Goal: Information Seeking & Learning: Learn about a topic

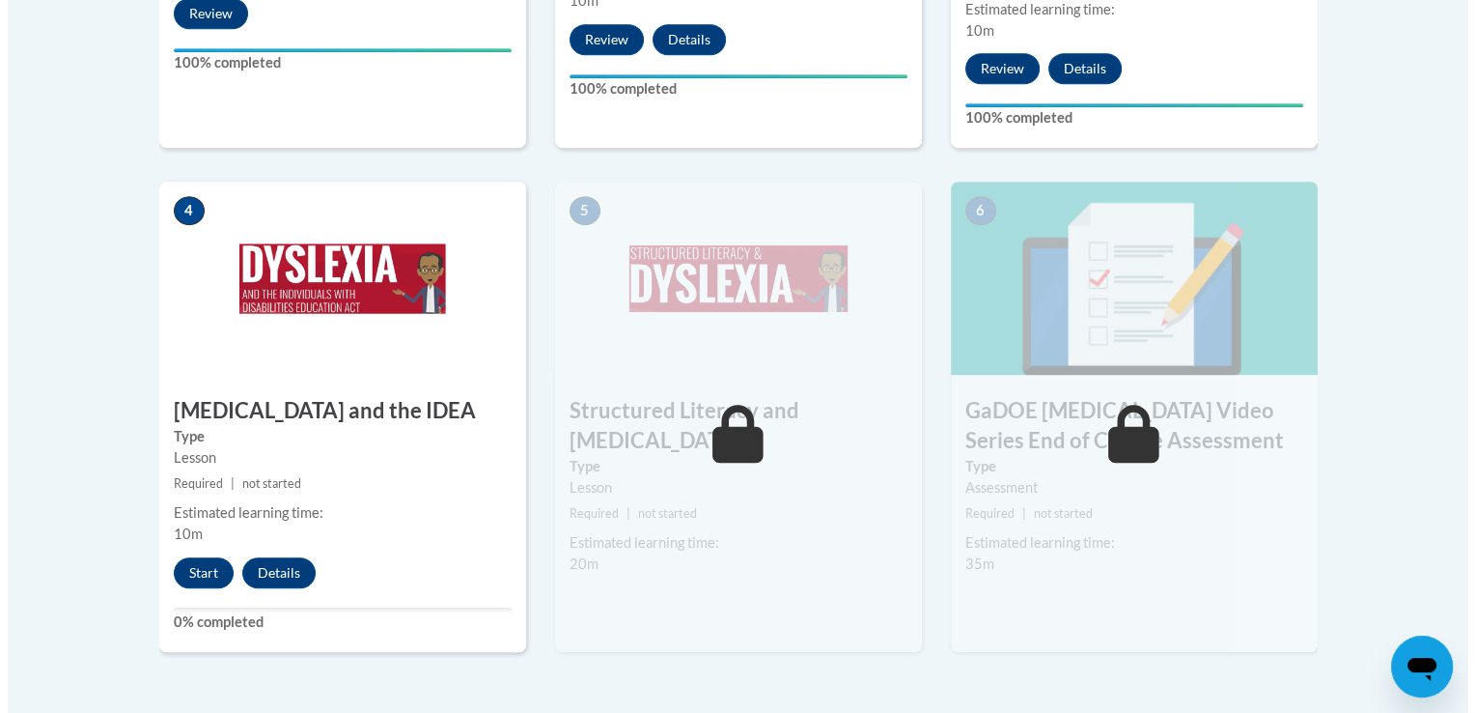
scroll to position [1002, 0]
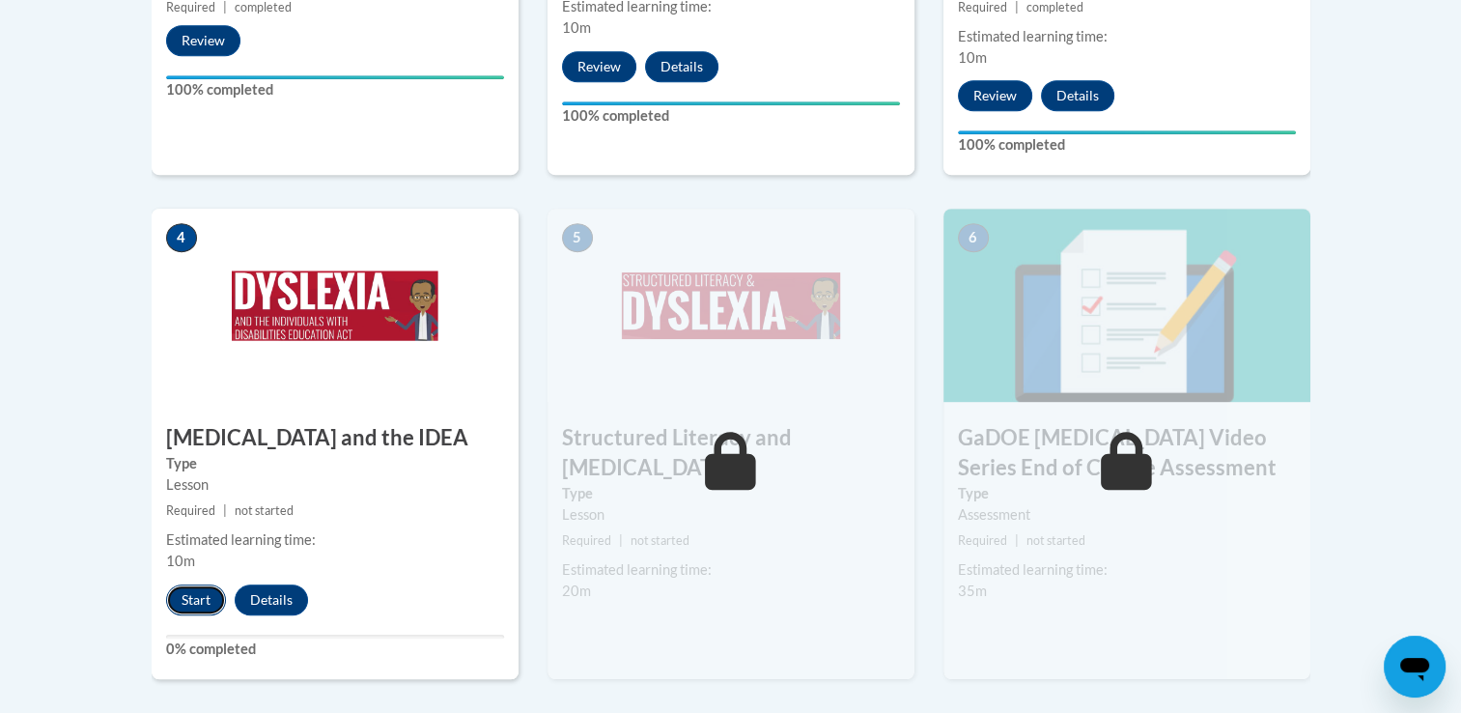
click at [192, 584] on button "Start" at bounding box center [196, 599] width 60 height 31
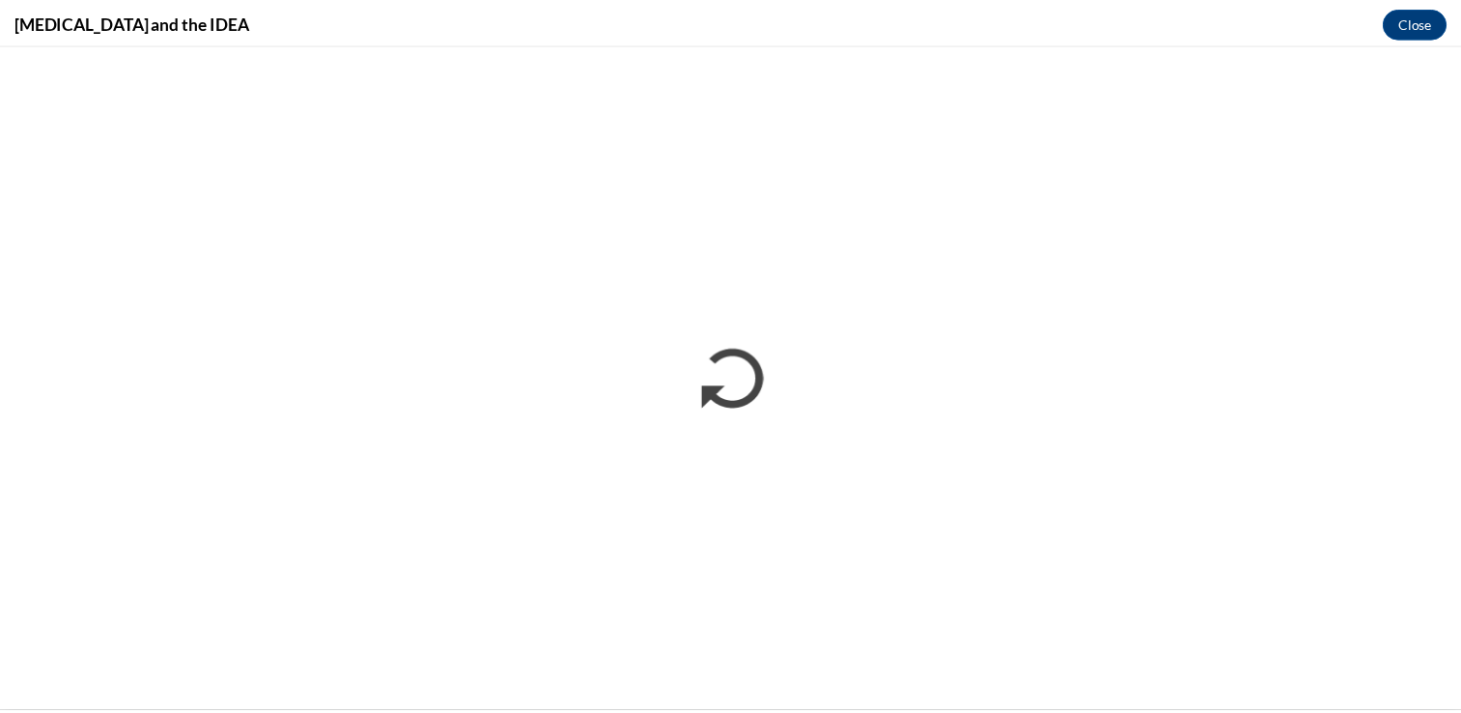
scroll to position [0, 0]
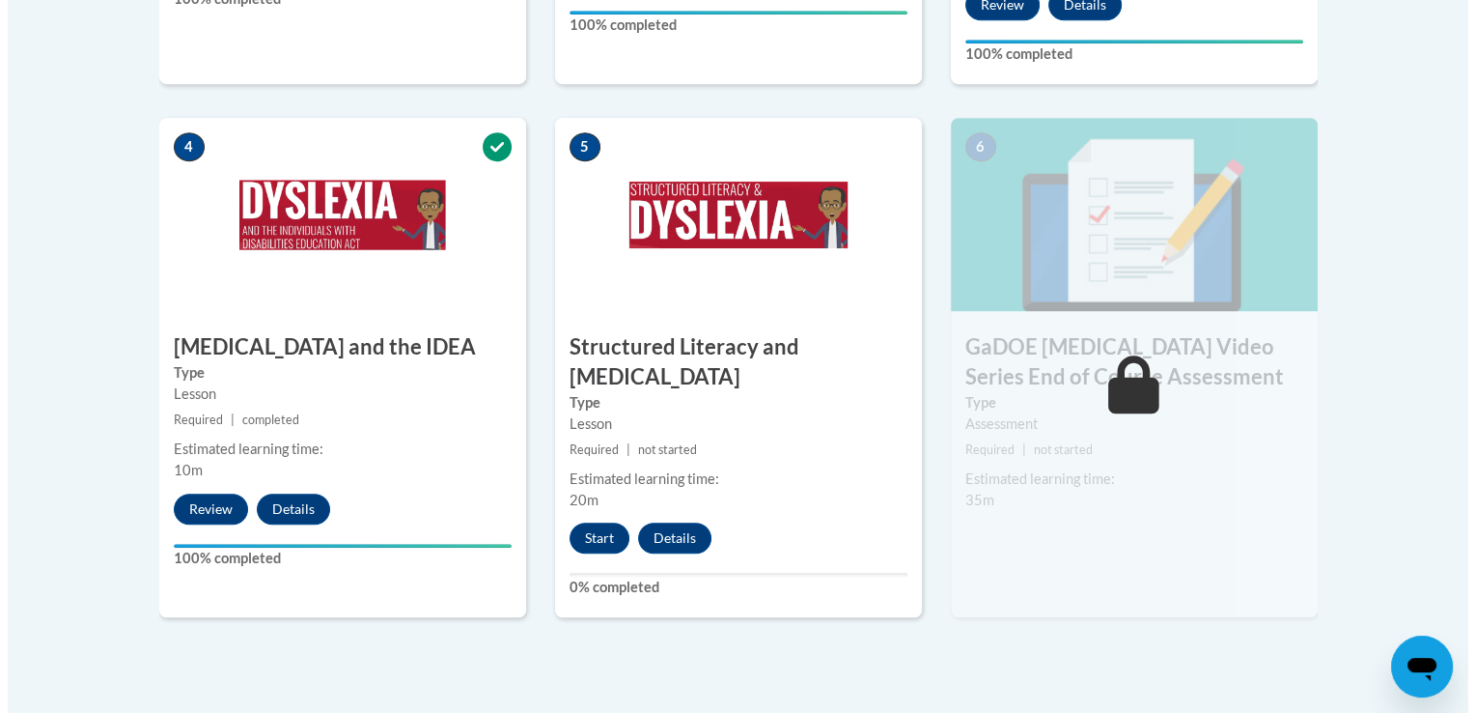
scroll to position [1089, 0]
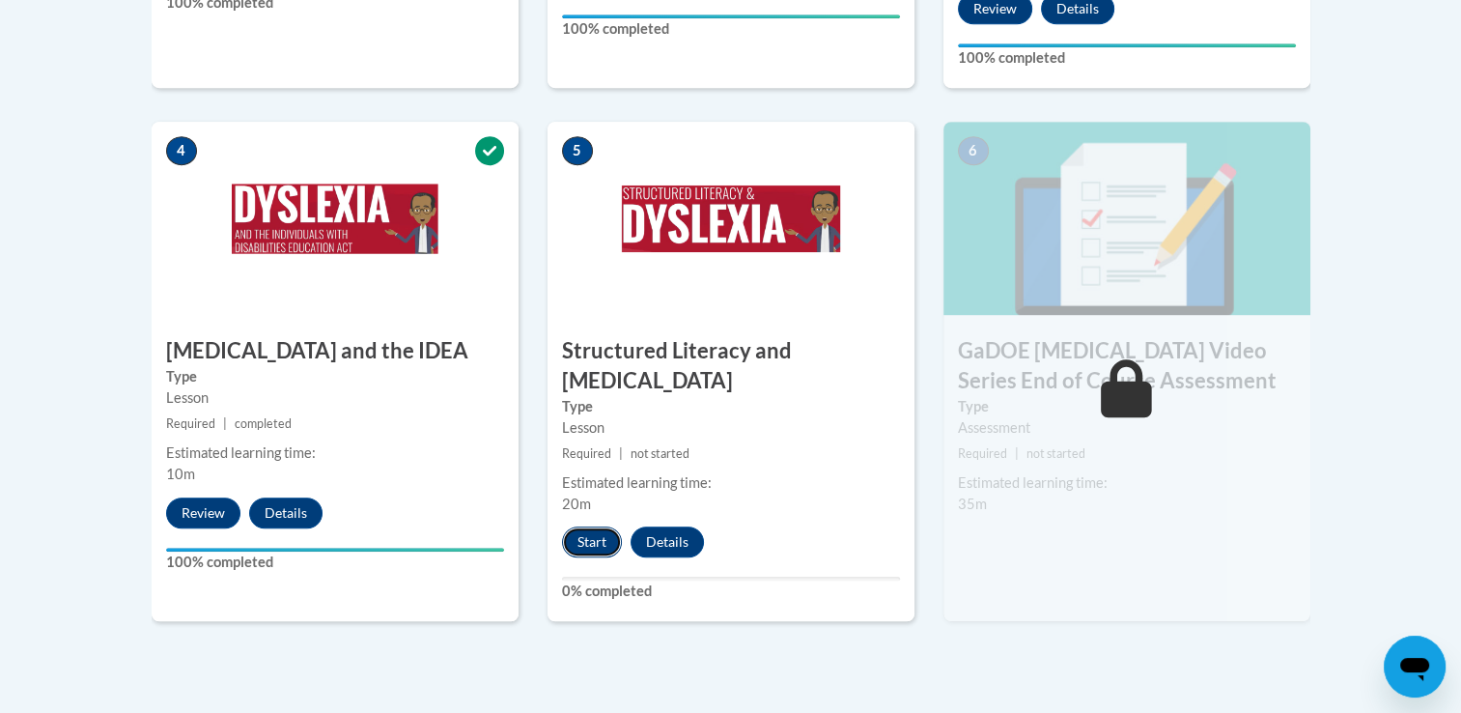
click at [576, 526] on button "Start" at bounding box center [592, 541] width 60 height 31
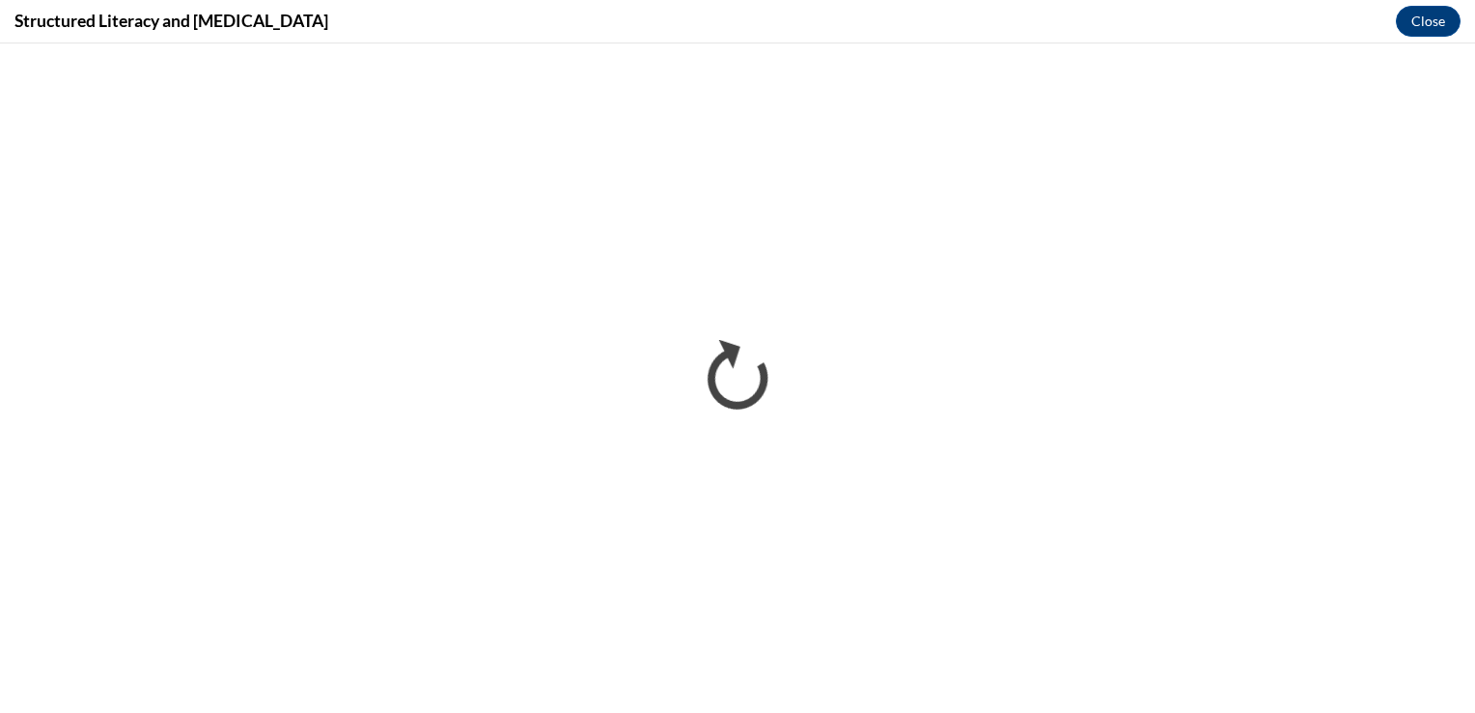
scroll to position [0, 0]
